Goal: Task Accomplishment & Management: Use online tool/utility

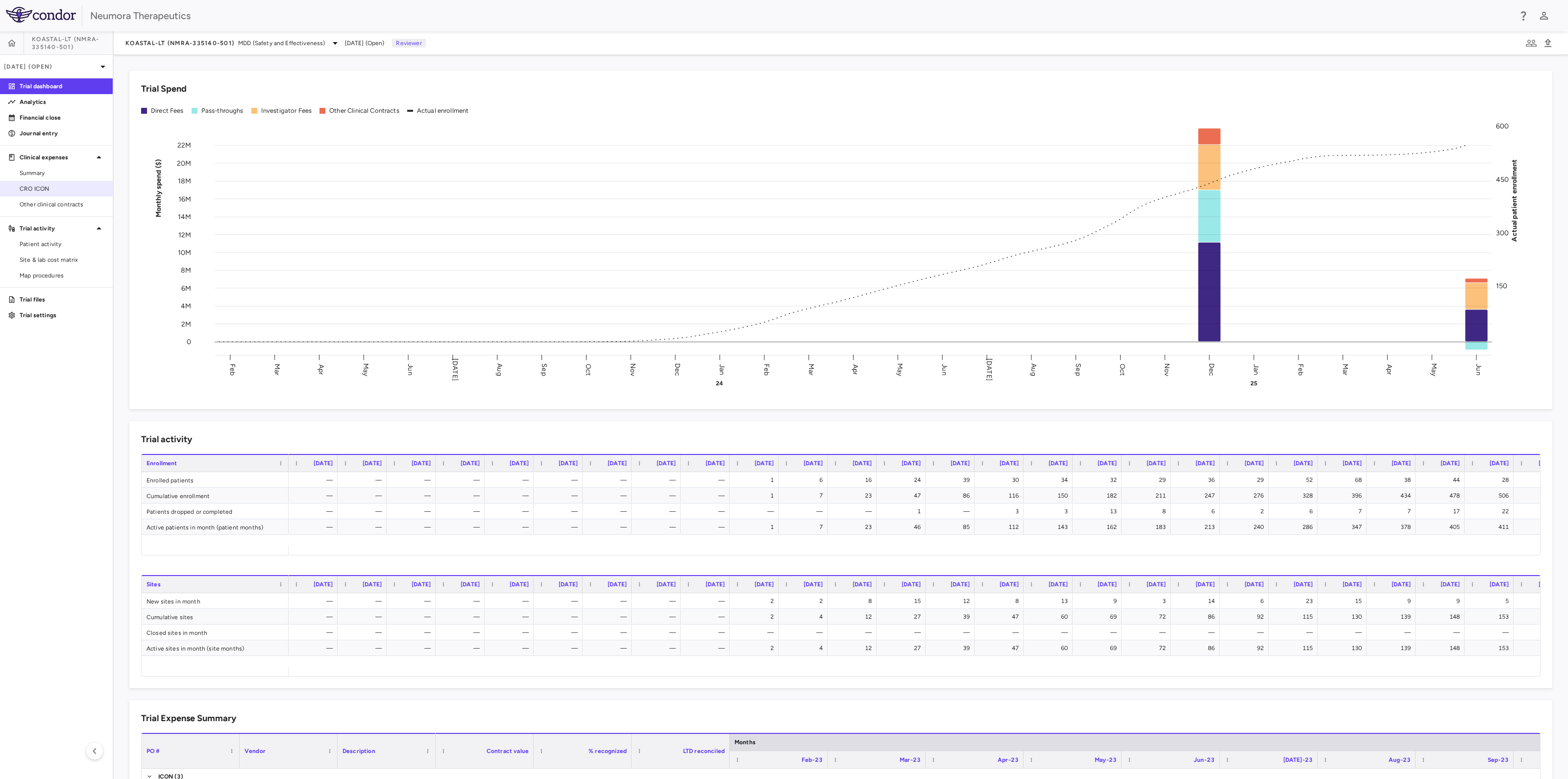
drag, startPoint x: 20, startPoint y: 184, endPoint x: 31, endPoint y: 183, distance: 11.0
click at [20, 184] on link "CRO ICON" at bounding box center [56, 189] width 113 height 15
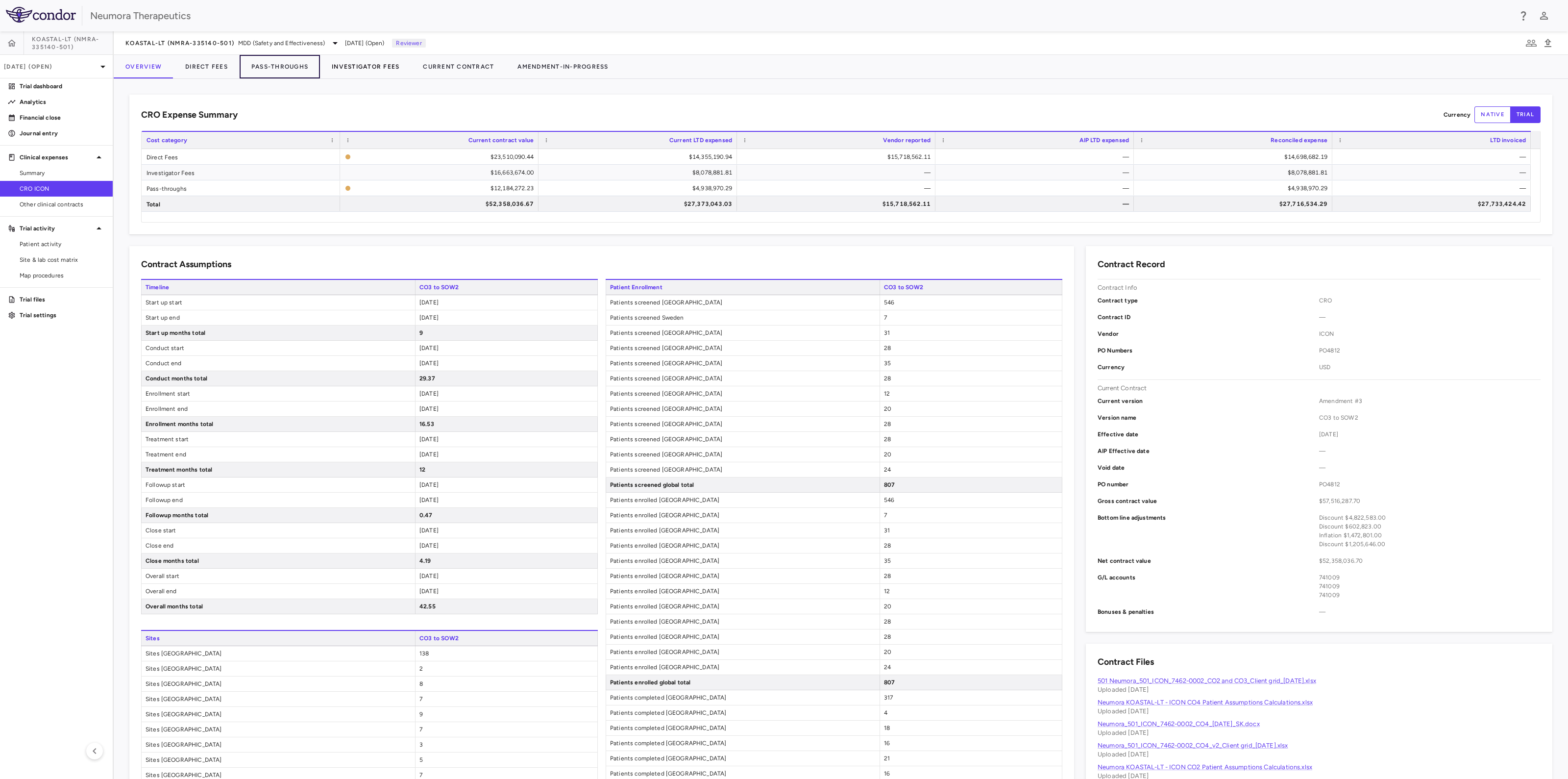
drag, startPoint x: 281, startPoint y: 66, endPoint x: 362, endPoint y: 73, distance: 81.3
click at [281, 65] on button "Pass-Throughs" at bounding box center [280, 67] width 80 height 23
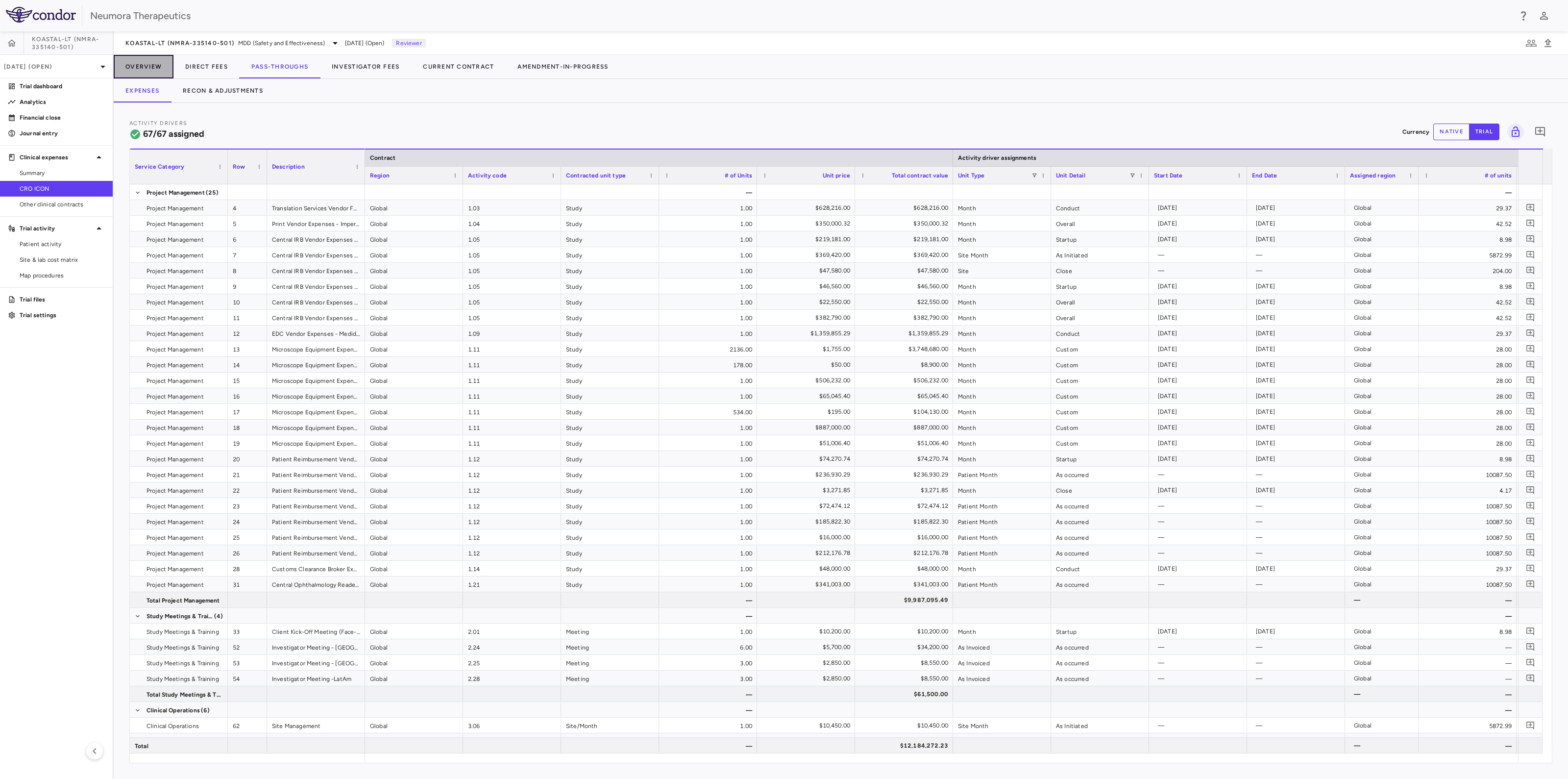
click at [139, 65] on button "Overview" at bounding box center [143, 67] width 60 height 23
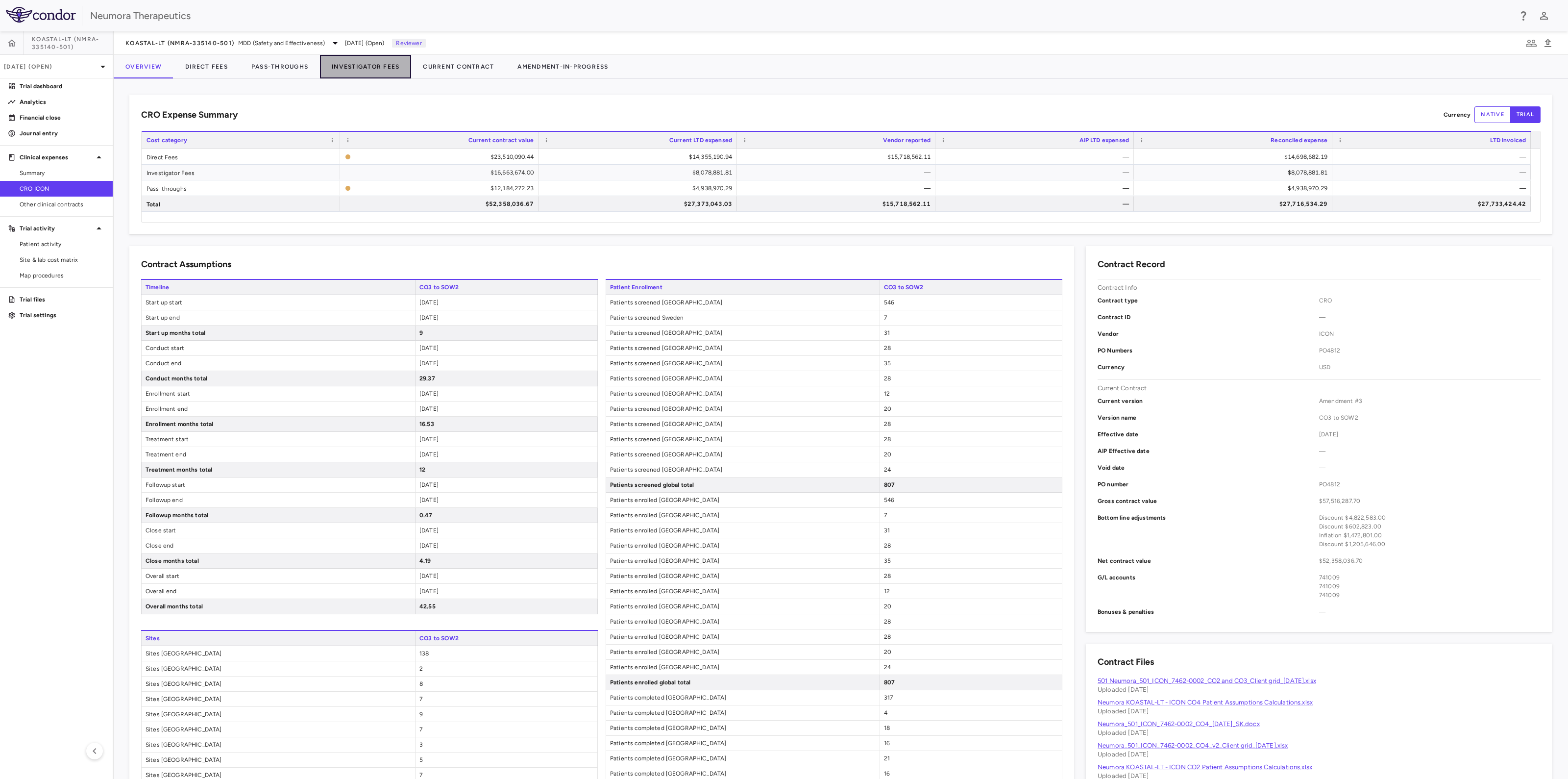
click at [365, 65] on button "Investigator Fees" at bounding box center [365, 67] width 91 height 23
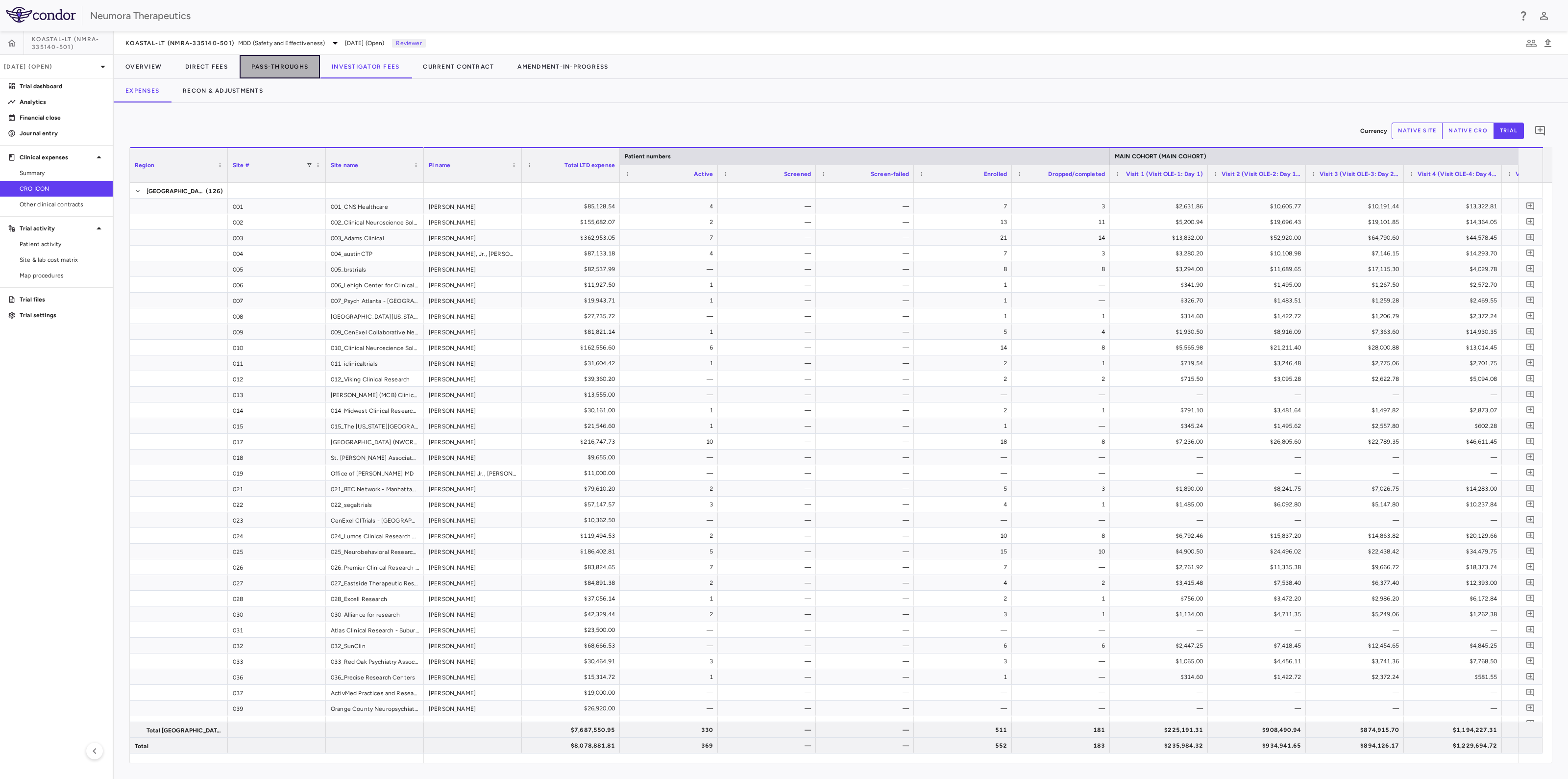
click at [286, 66] on button "Pass-Throughs" at bounding box center [280, 67] width 80 height 23
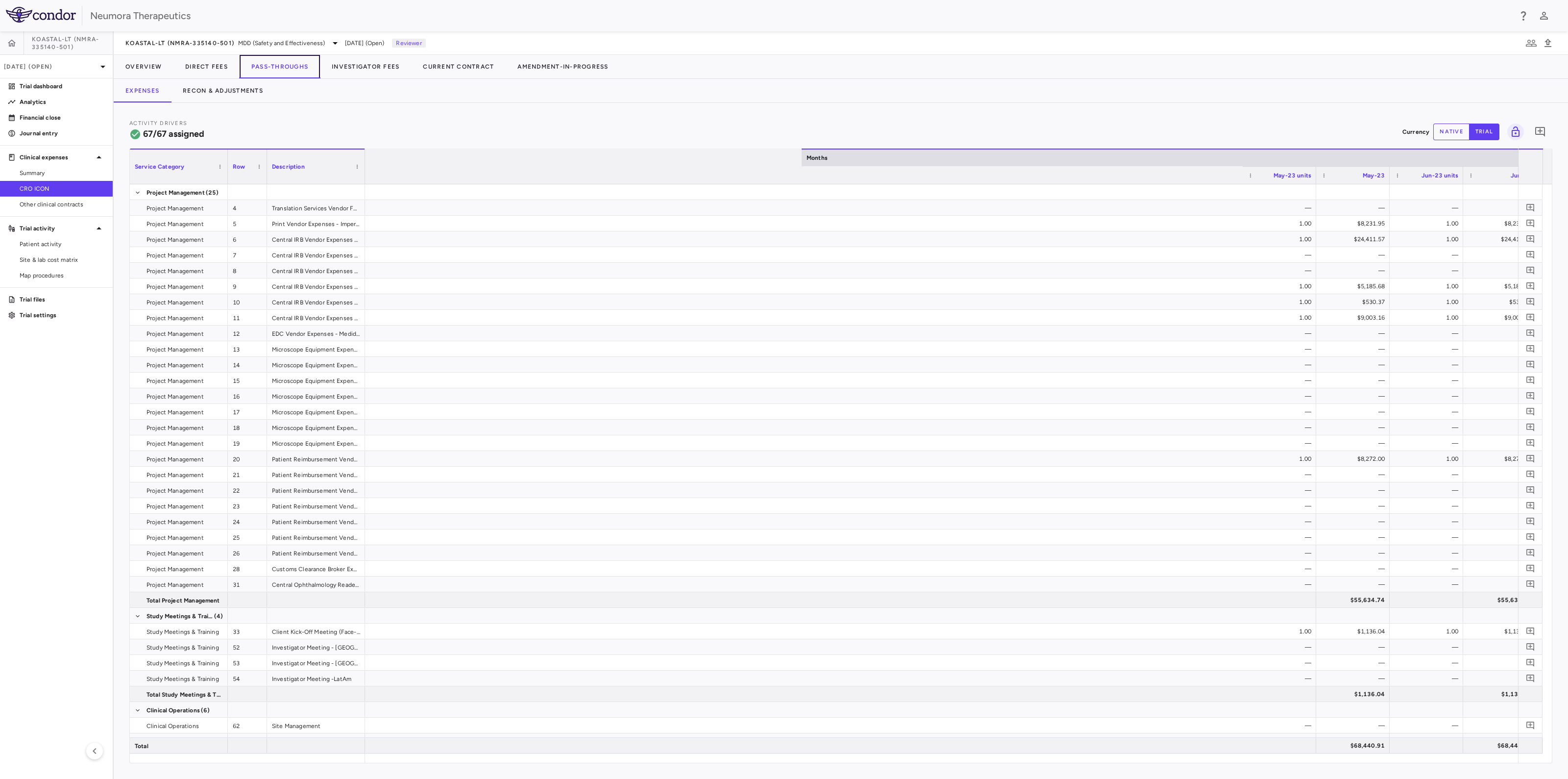
scroll to position [0, 2018]
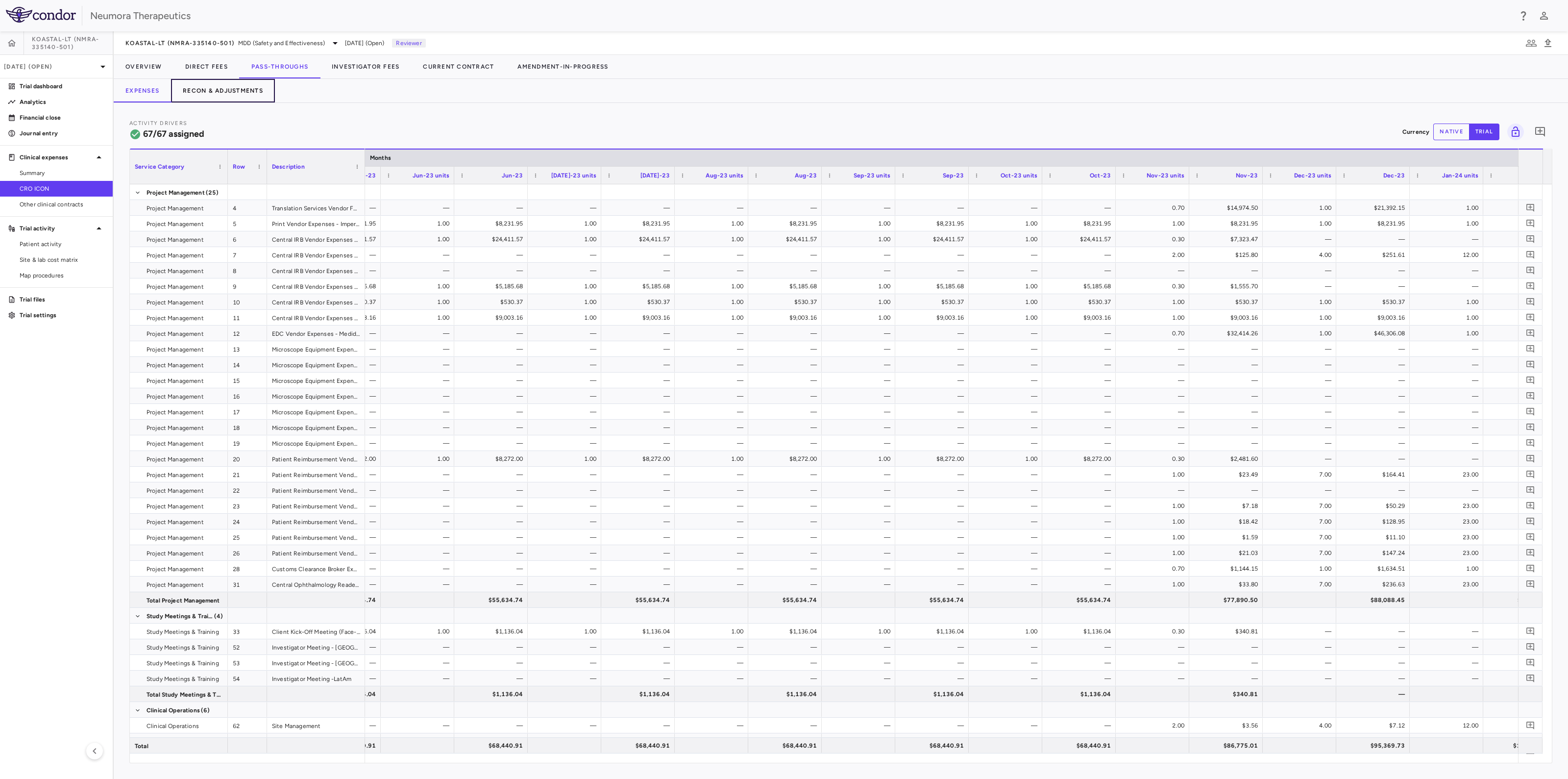
click at [221, 87] on button "Recon & Adjustments" at bounding box center [223, 91] width 104 height 23
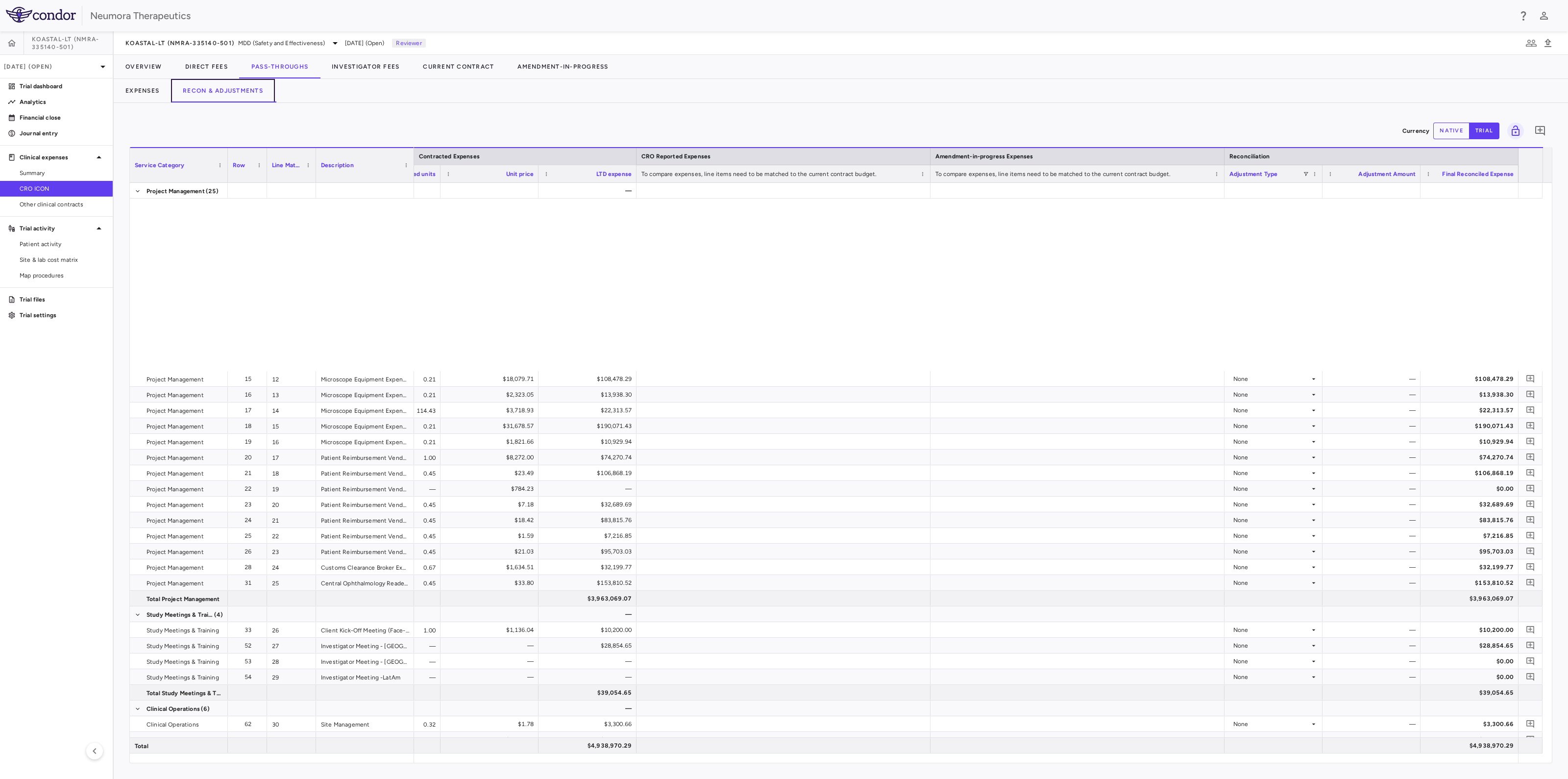
scroll to position [368, 0]
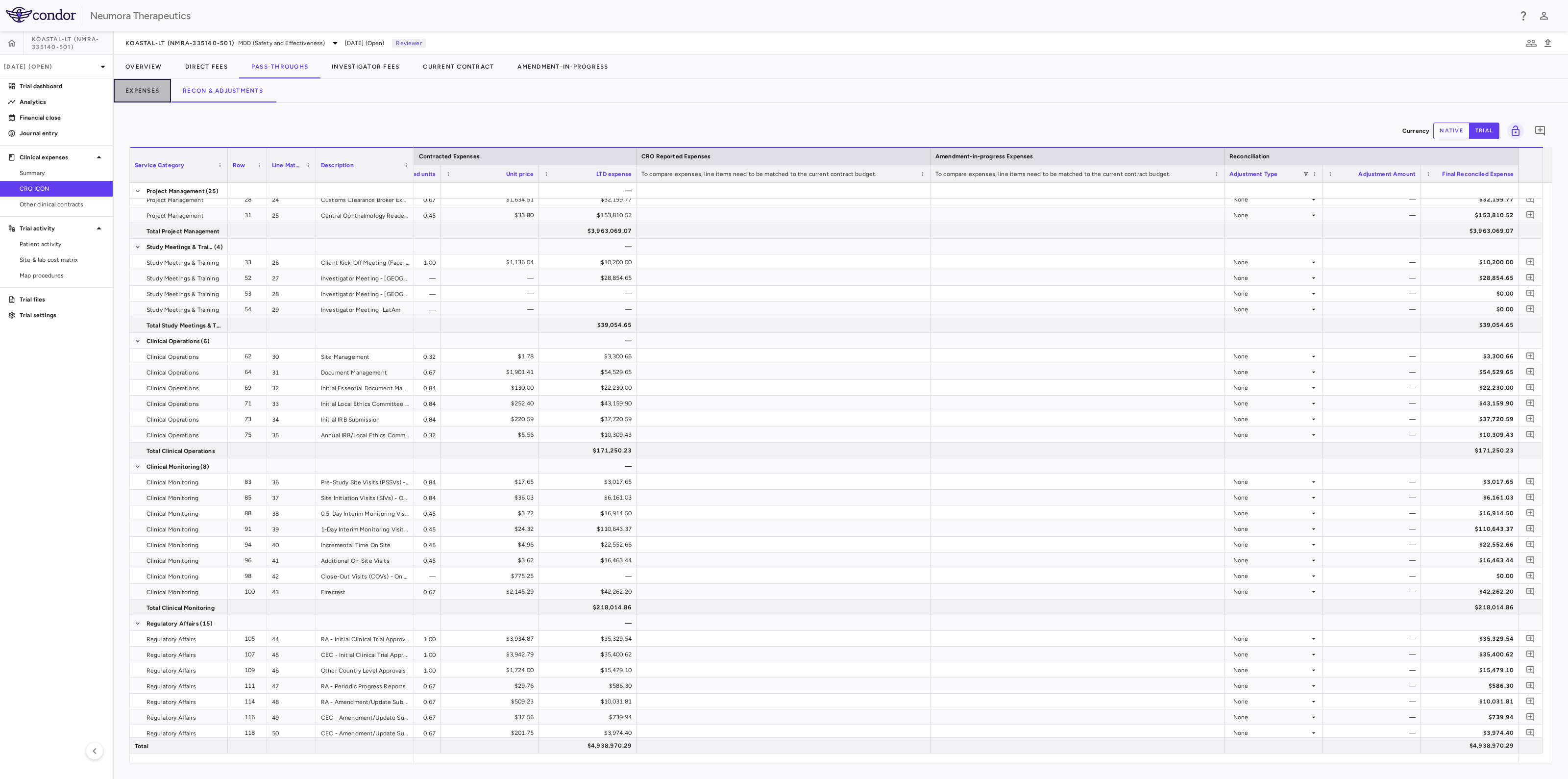
drag, startPoint x: 133, startPoint y: 87, endPoint x: 1566, endPoint y: 295, distance: 1448.0
click at [134, 87] on button "Expenses" at bounding box center [143, 91] width 57 height 23
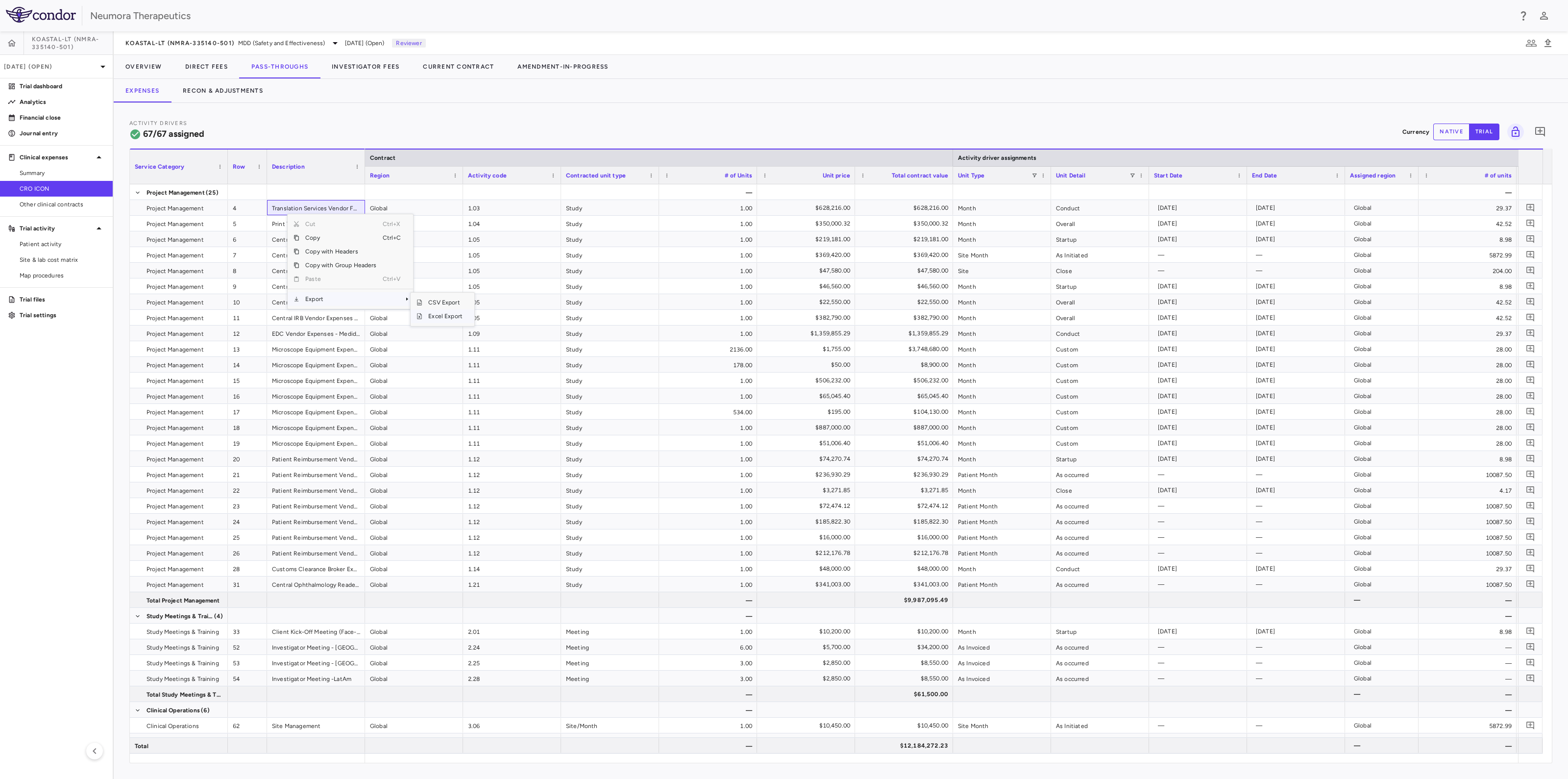
click at [461, 315] on span "Excel Export" at bounding box center [445, 316] width 46 height 13
click at [207, 87] on button "Recon & Adjustments" at bounding box center [223, 91] width 104 height 23
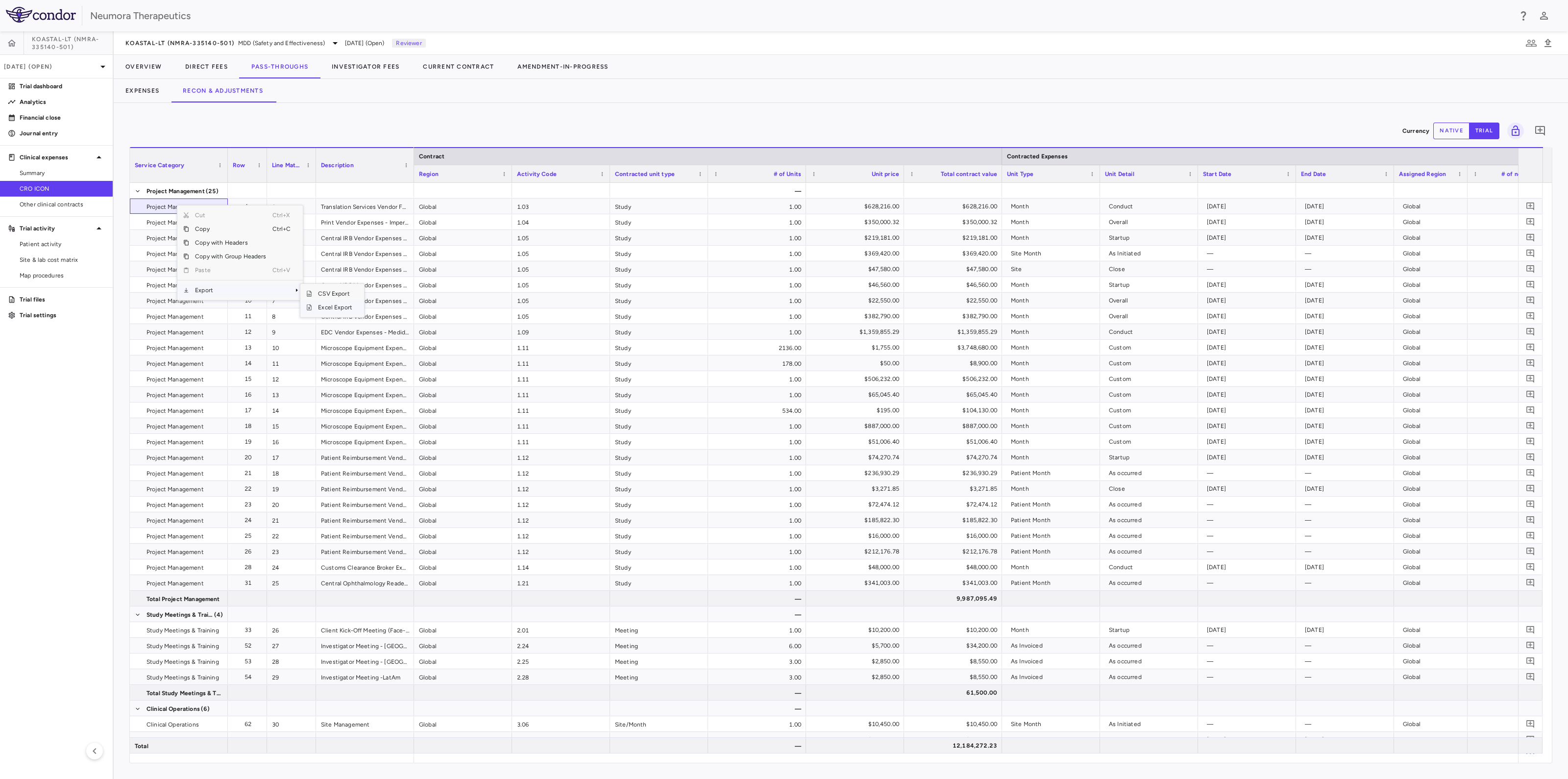
click at [329, 308] on span "Excel Export" at bounding box center [335, 307] width 46 height 13
click at [290, 66] on button "Pass-Throughs" at bounding box center [280, 67] width 80 height 23
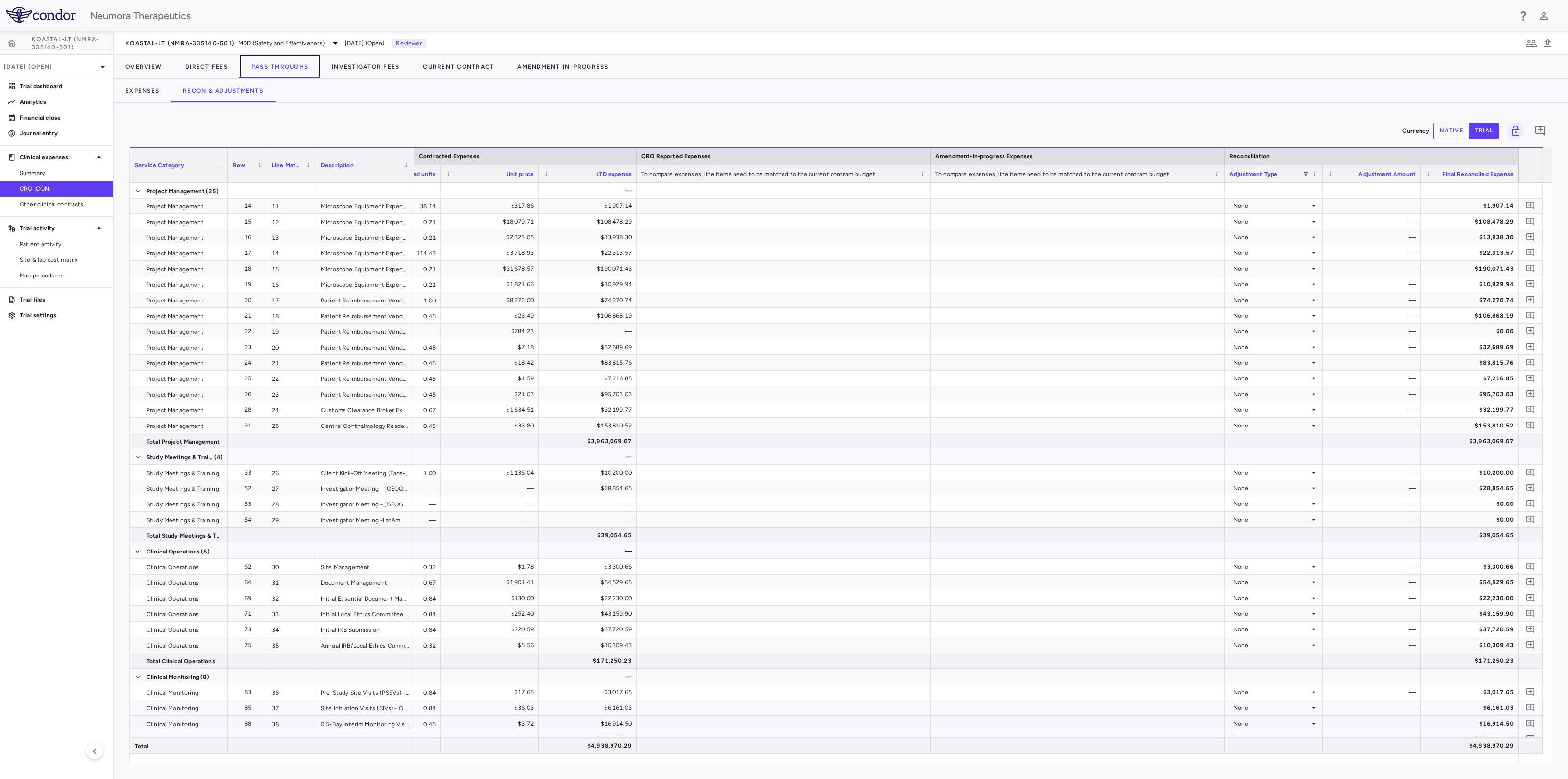
scroll to position [368, 0]
